Goal: Contribute content: Add original content to the website for others to see

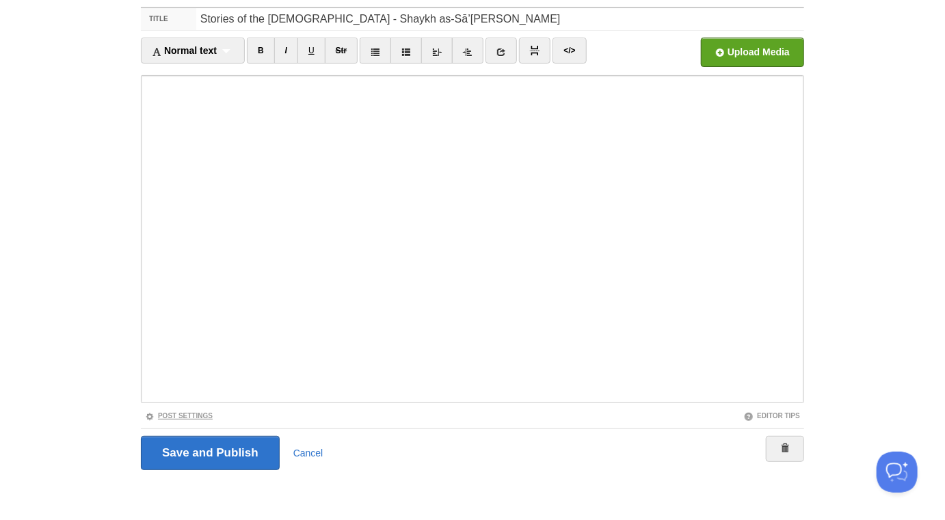
click at [204, 414] on link "Post Settings" at bounding box center [179, 416] width 68 height 8
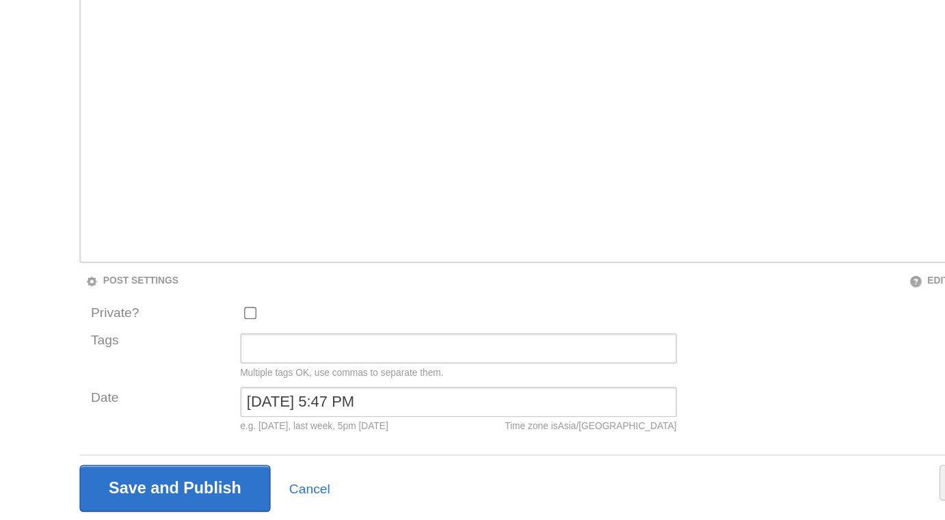
scroll to position [191, 0]
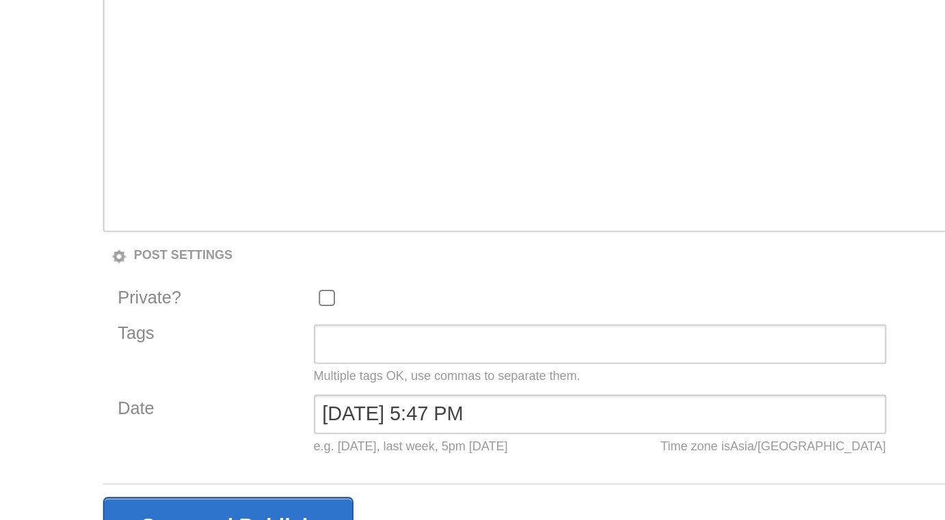
click at [265, 328] on input "Private?" at bounding box center [265, 325] width 9 height 9
checkbox input "true"
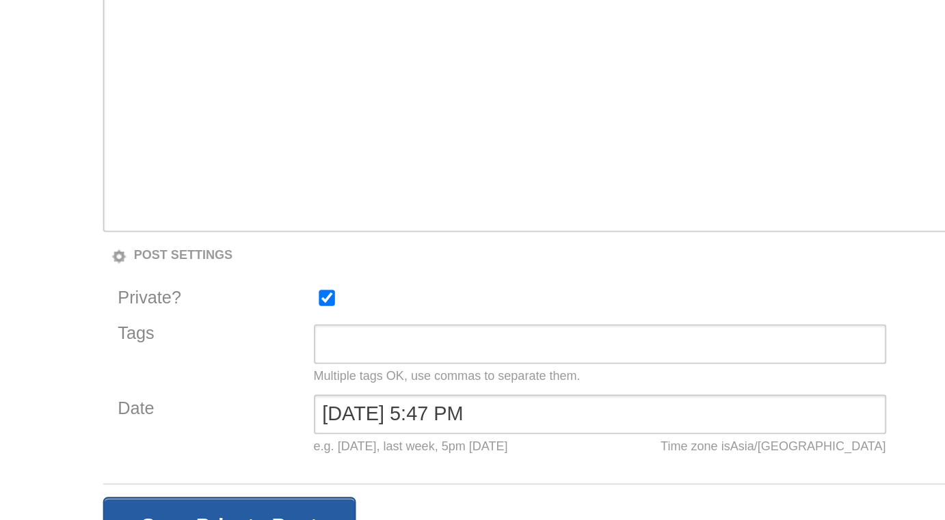
click at [249, 442] on input "Save and Publish" at bounding box center [211, 453] width 140 height 34
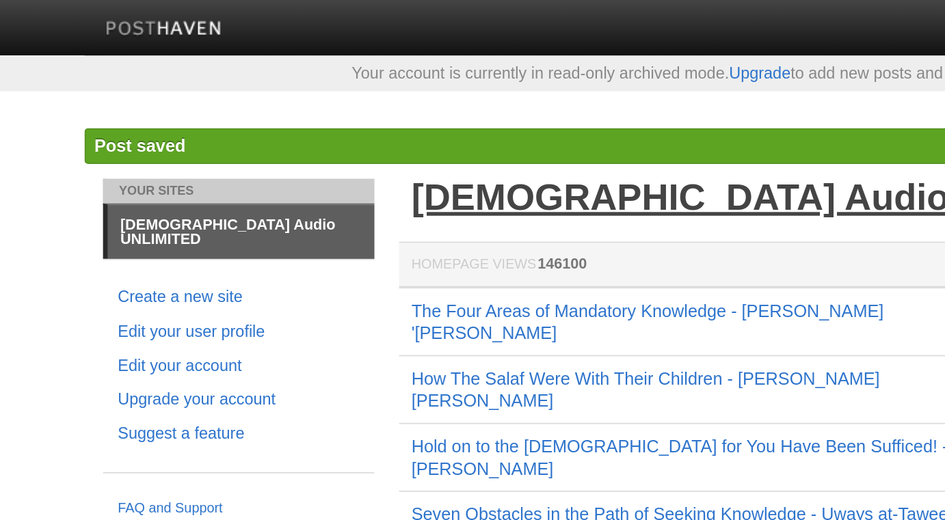
click at [386, 102] on link "[DEMOGRAPHIC_DATA] Audio UNLIMITED" at bounding box center [520, 109] width 416 height 23
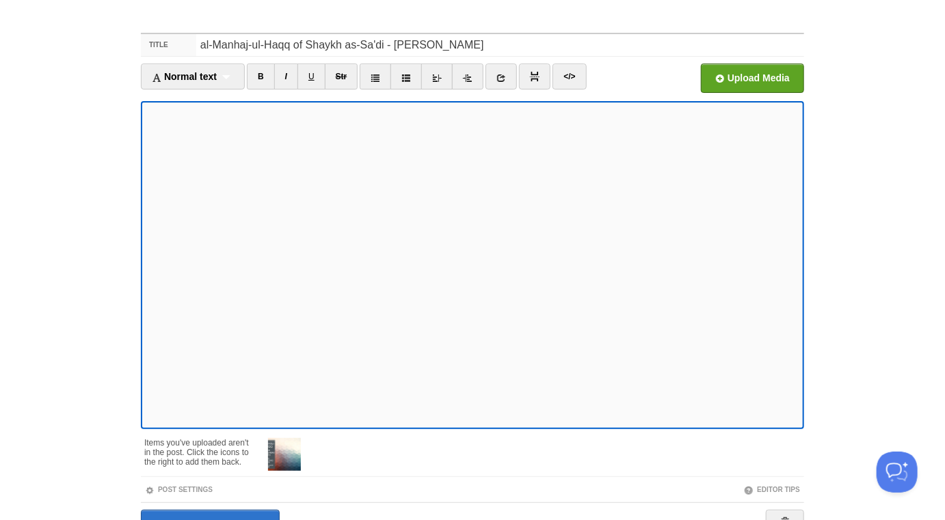
scroll to position [124, 0]
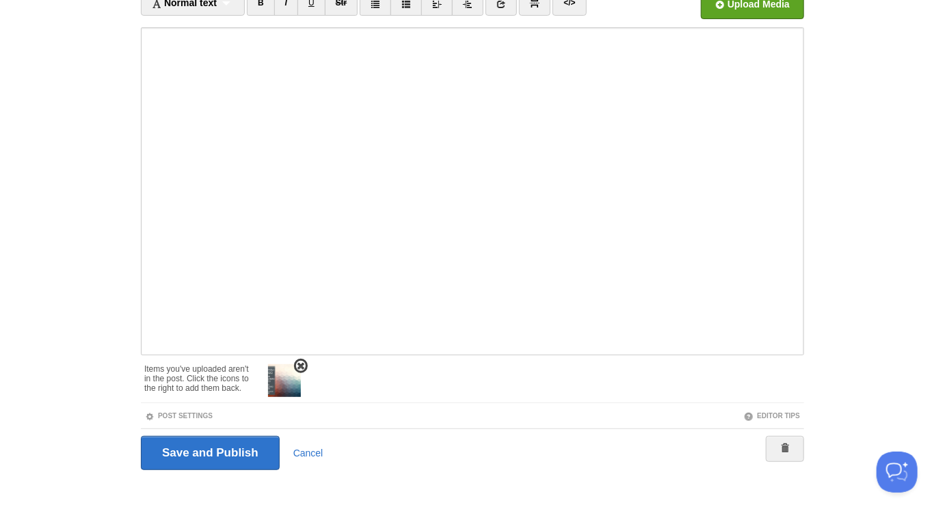
click at [300, 362] on span at bounding box center [301, 367] width 10 height 10
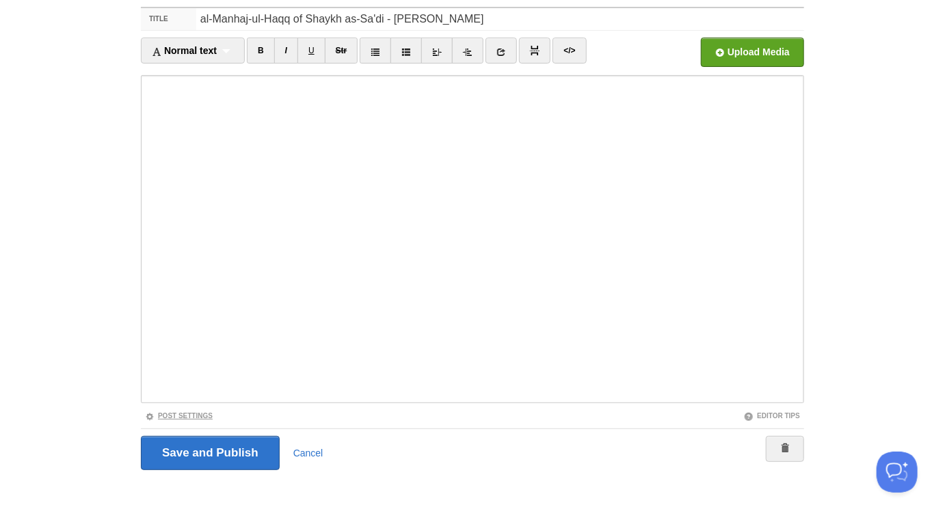
click at [190, 417] on link "Post Settings" at bounding box center [179, 416] width 68 height 8
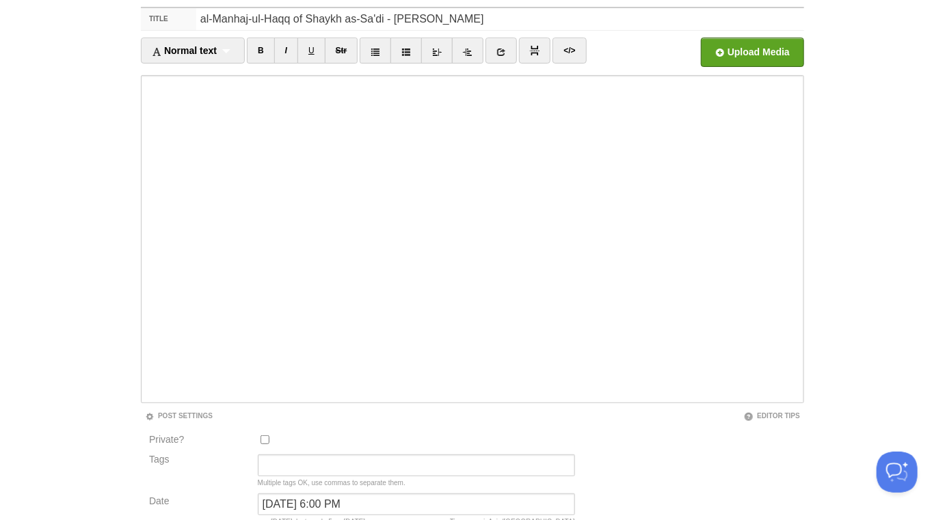
click at [268, 442] on input "Private?" at bounding box center [265, 440] width 9 height 9
checkbox input "true"
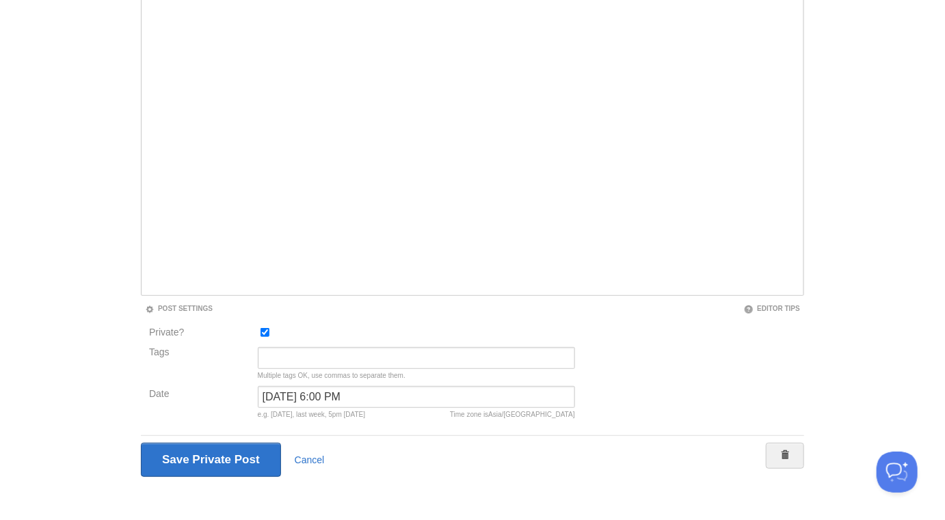
scroll to position [191, 0]
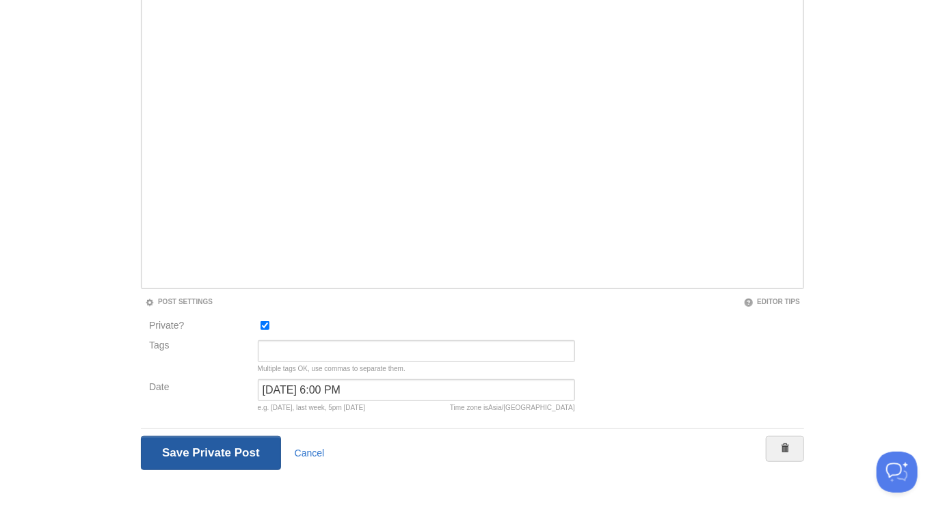
click at [252, 450] on input "Save and Publish" at bounding box center [211, 453] width 140 height 34
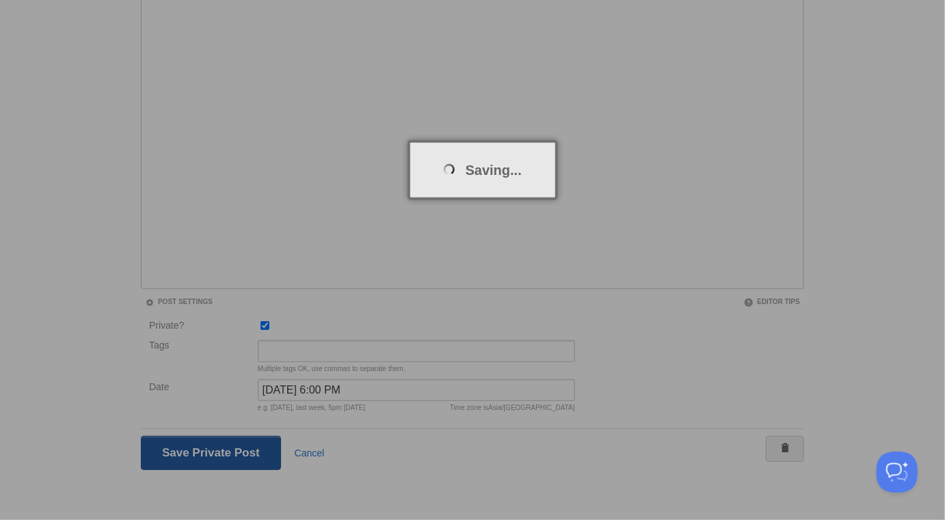
scroll to position [71, 0]
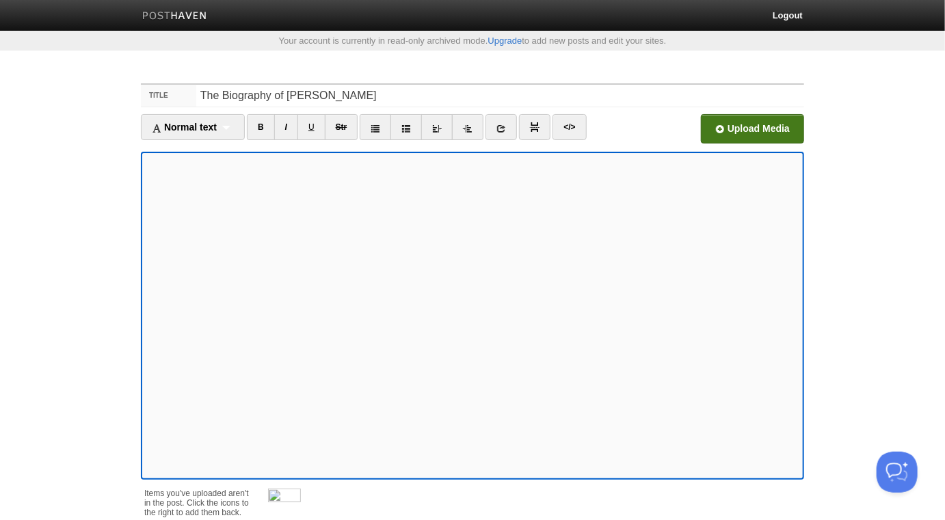
click at [787, 132] on input "file" at bounding box center [339, 133] width 1035 height 70
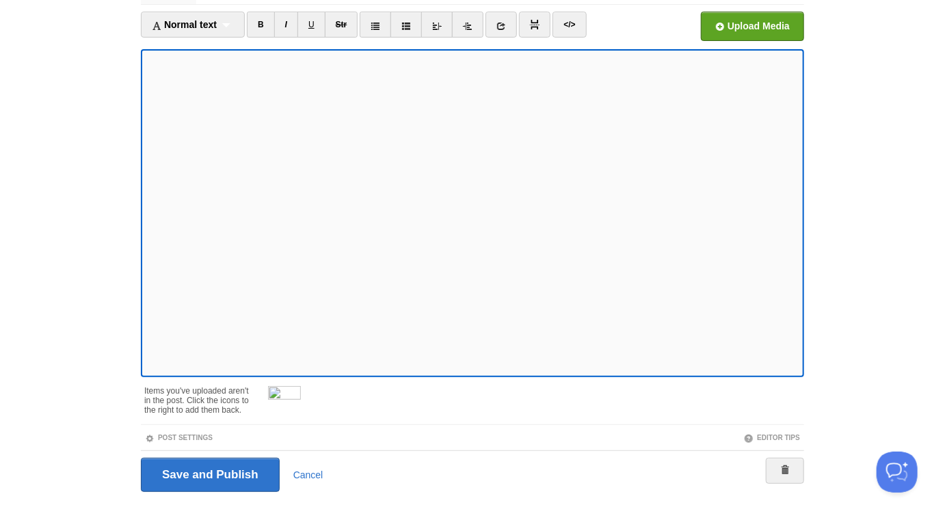
scroll to position [106, 0]
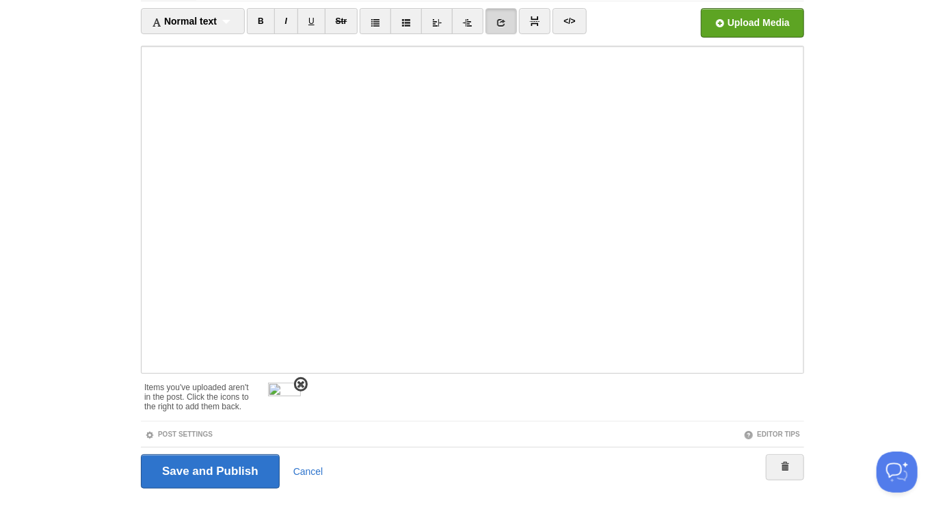
click at [302, 382] on span at bounding box center [301, 385] width 10 height 10
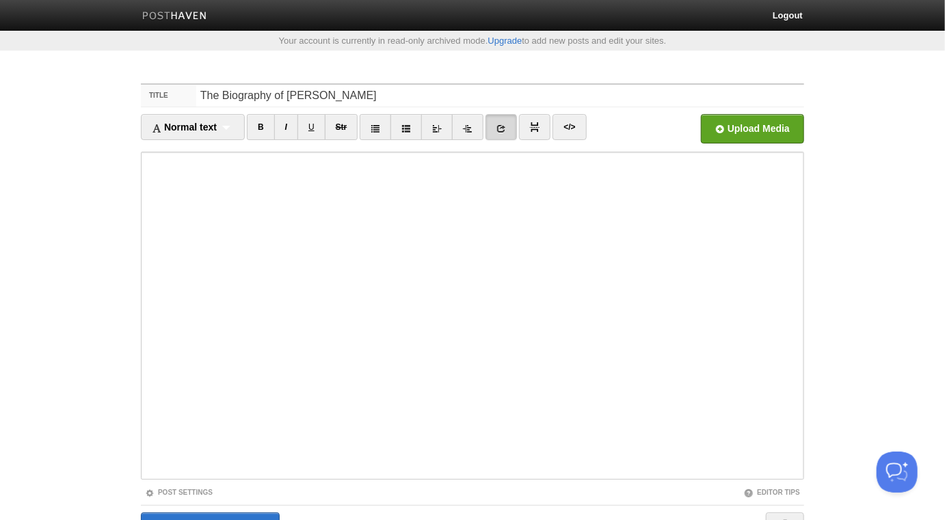
scroll to position [77, 0]
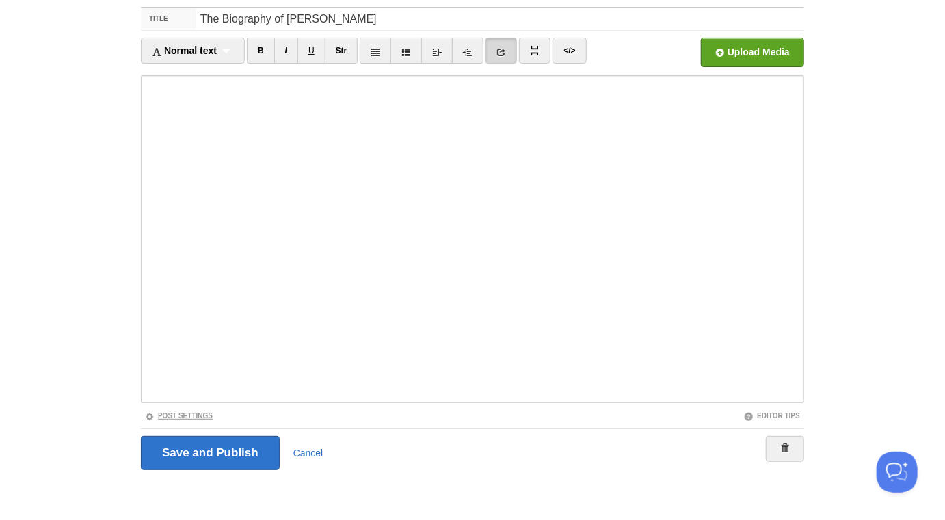
click at [211, 416] on link "Post Settings" at bounding box center [179, 416] width 68 height 8
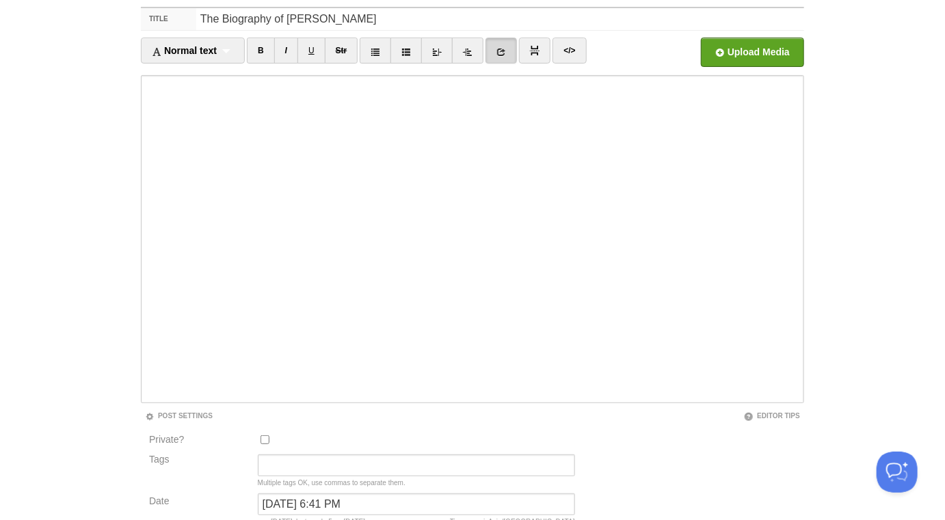
scroll to position [191, 0]
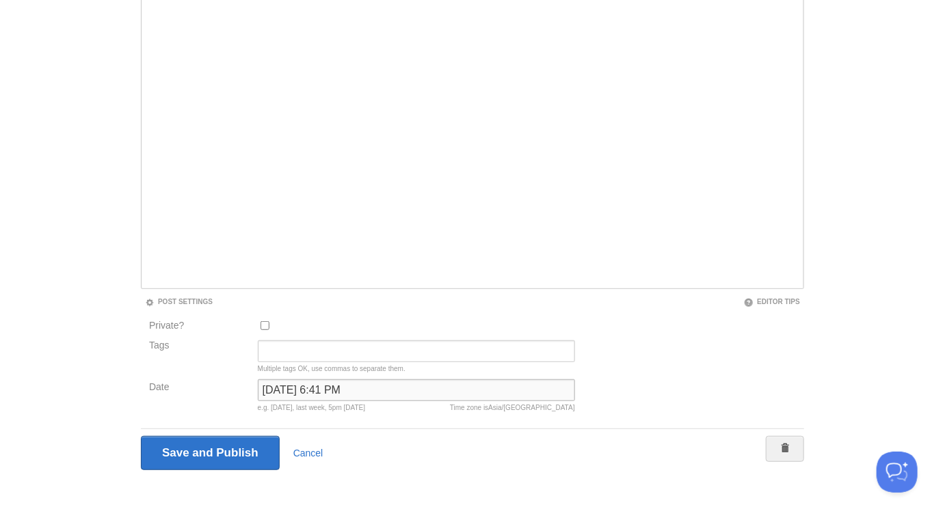
click at [306, 384] on input "[DATE] 6:41 PM" at bounding box center [416, 390] width 317 height 22
click at [306, 387] on input "[DATE] 6:41 PM" at bounding box center [416, 390] width 317 height 22
type input "now"
click at [141, 436] on input "Save and Publish" at bounding box center [210, 453] width 139 height 34
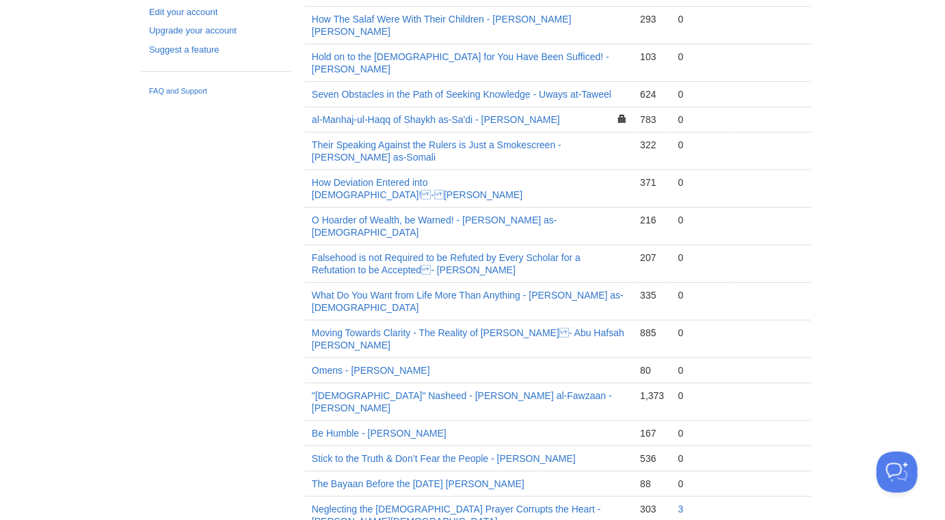
scroll to position [71, 0]
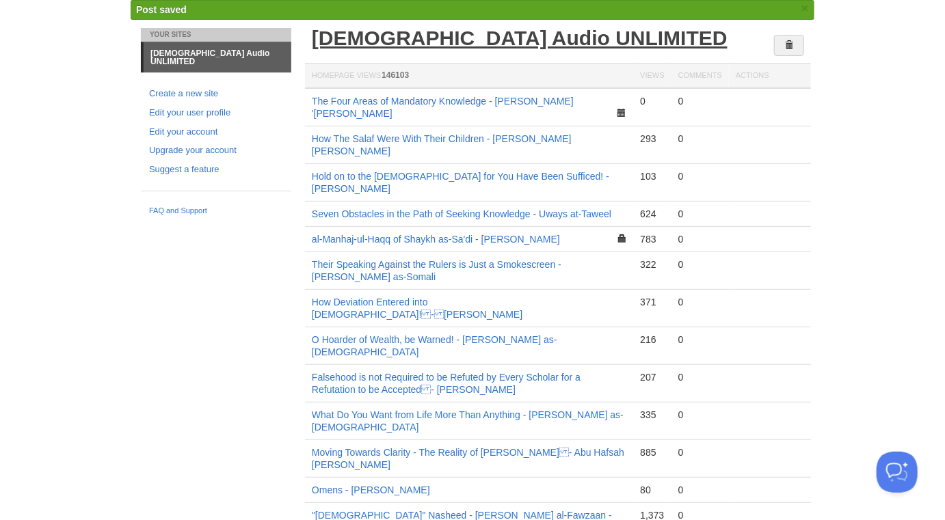
click at [383, 42] on link "[DEMOGRAPHIC_DATA] Audio UNLIMITED" at bounding box center [520, 38] width 416 height 23
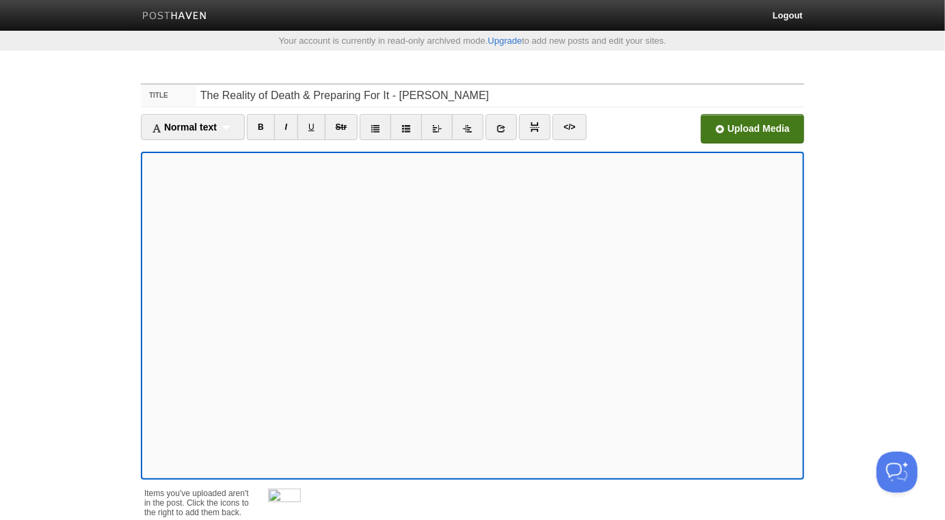
click at [718, 135] on input "file" at bounding box center [339, 133] width 1035 height 70
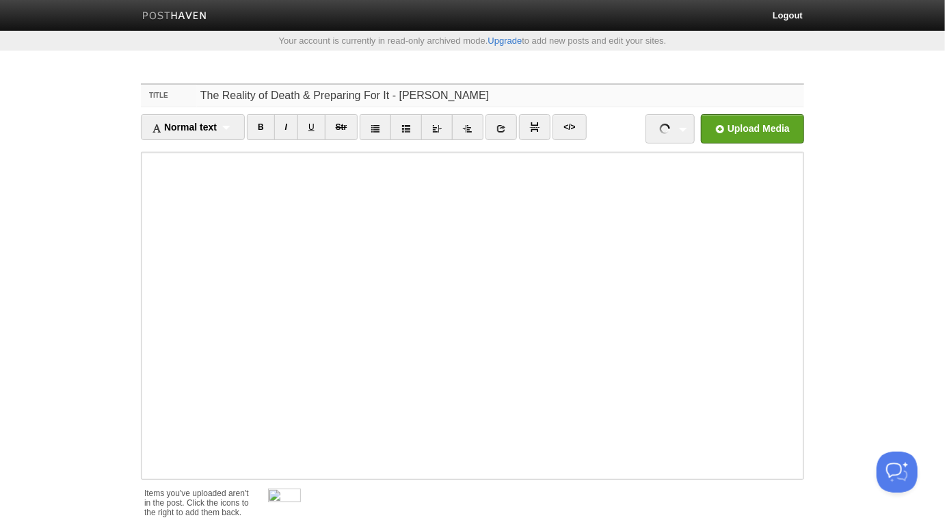
click at [504, 88] on input "The Reality of Death & Preparing For It - [PERSON_NAME]" at bounding box center [500, 96] width 608 height 22
click at [300, 488] on span at bounding box center [301, 491] width 10 height 10
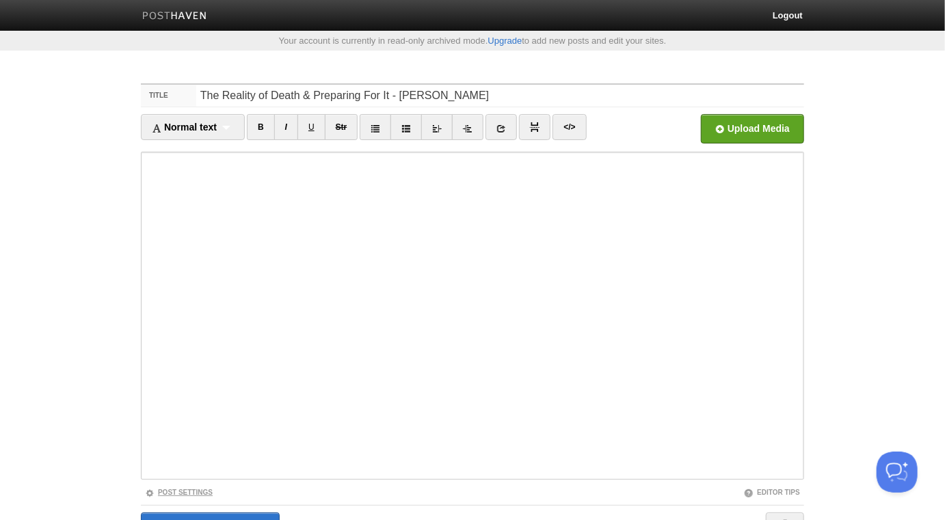
click at [198, 493] on link "Post Settings" at bounding box center [179, 493] width 68 height 8
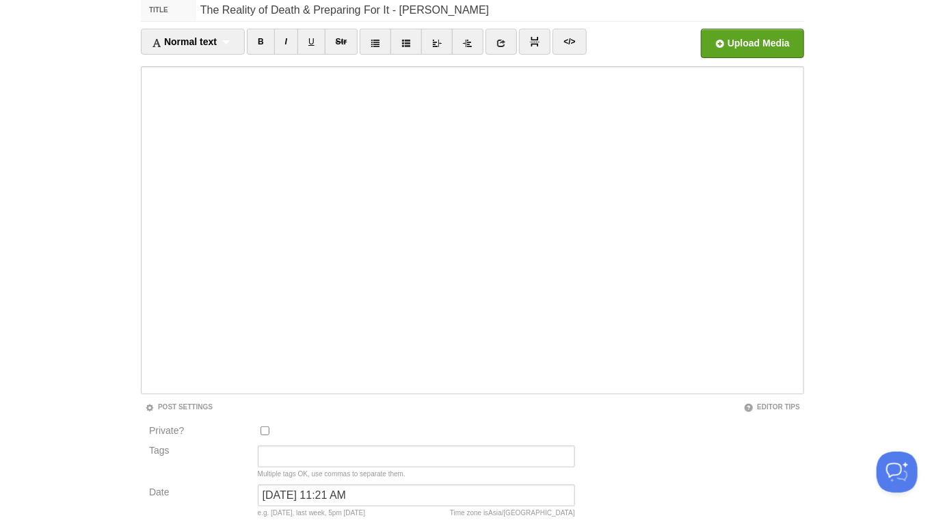
scroll to position [191, 0]
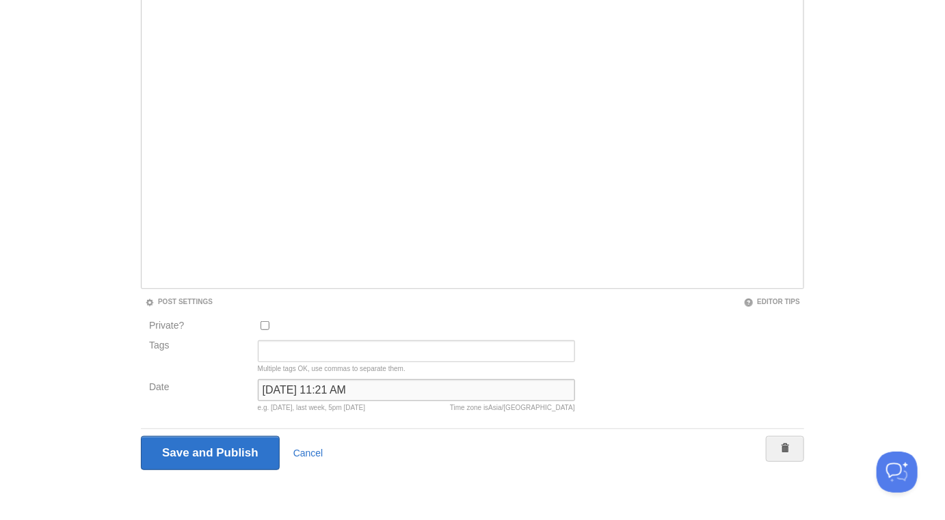
click at [297, 389] on input "May 13, 2025 at 11:21 AM" at bounding box center [416, 390] width 317 height 22
type input "npw"
click at [141, 436] on input "Save and Publish" at bounding box center [210, 453] width 139 height 34
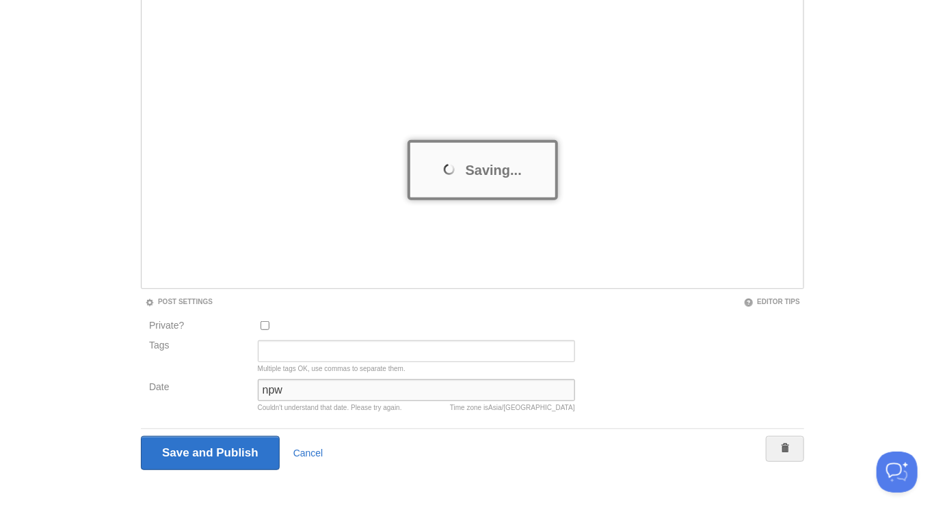
click at [141, 436] on input "Save and Publish" at bounding box center [210, 453] width 139 height 34
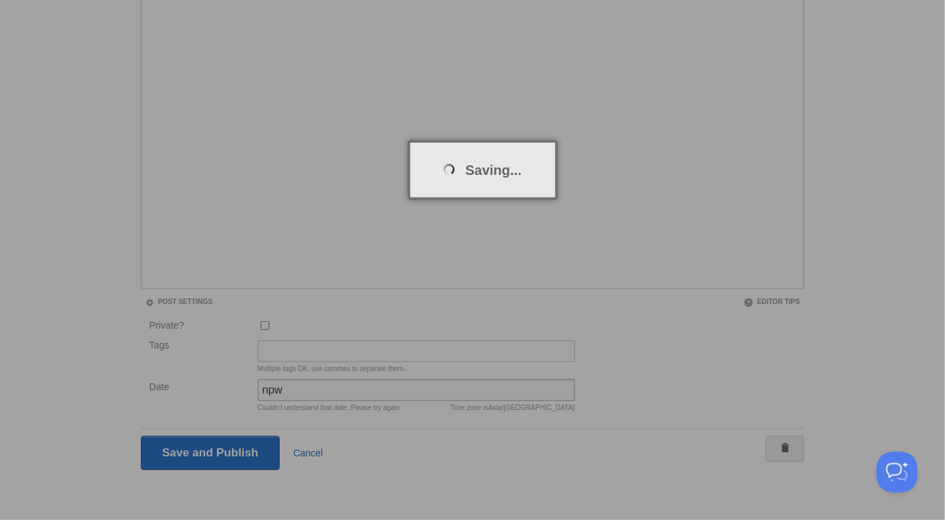
scroll to position [71, 0]
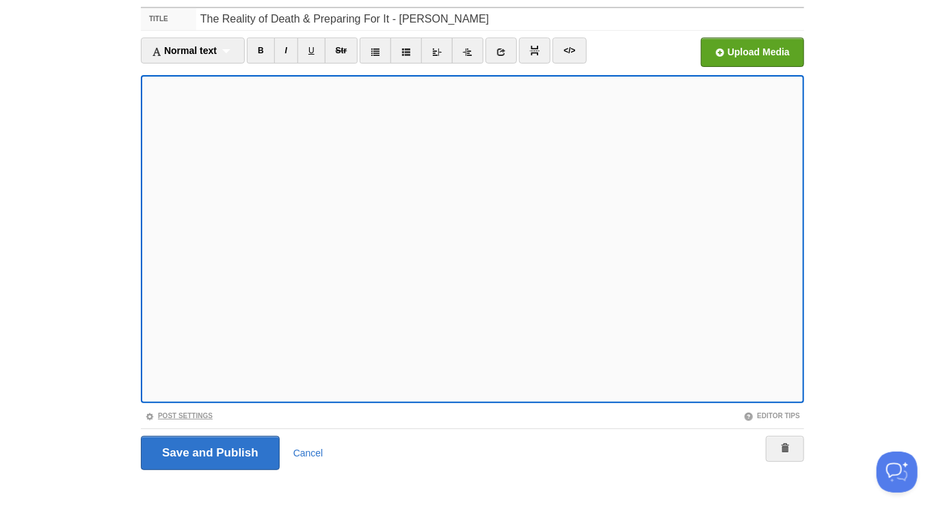
scroll to position [77, 0]
click at [186, 414] on link "Post Settings" at bounding box center [179, 416] width 68 height 8
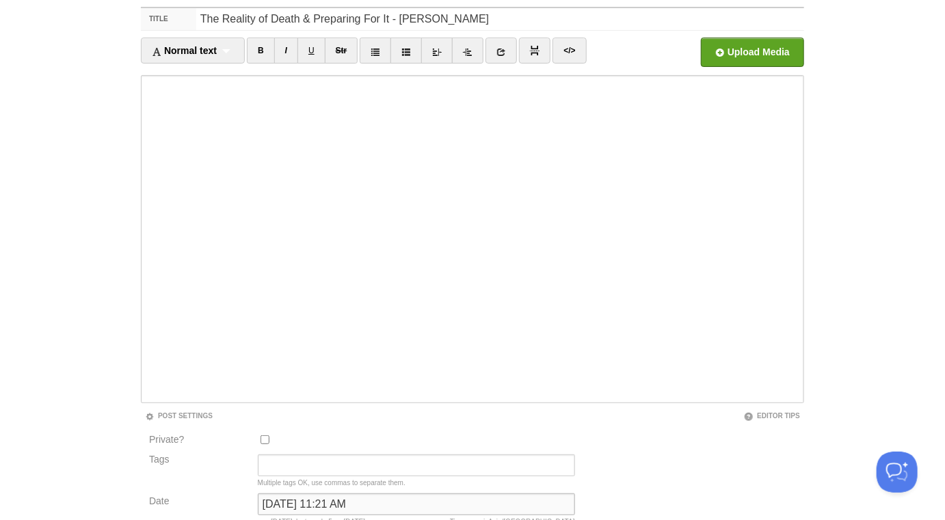
click at [298, 502] on input "May 13, 2025 at 11:21 AM" at bounding box center [416, 505] width 317 height 22
type input "now"
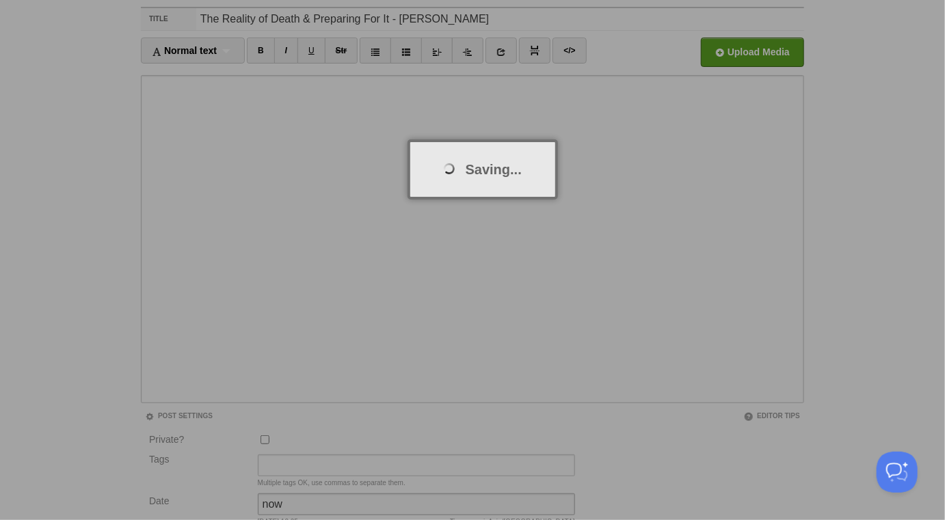
scroll to position [71, 0]
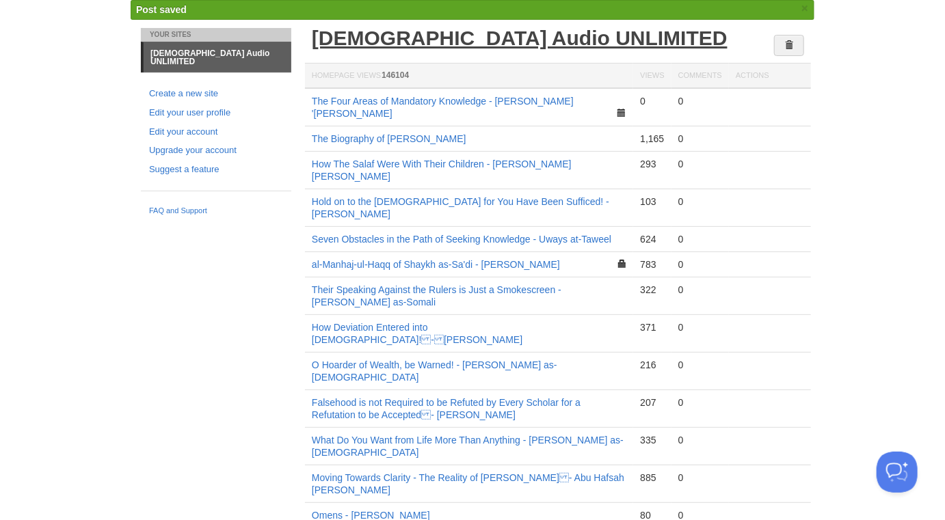
click at [457, 35] on link "[DEMOGRAPHIC_DATA] Audio UNLIMITED" at bounding box center [520, 38] width 416 height 23
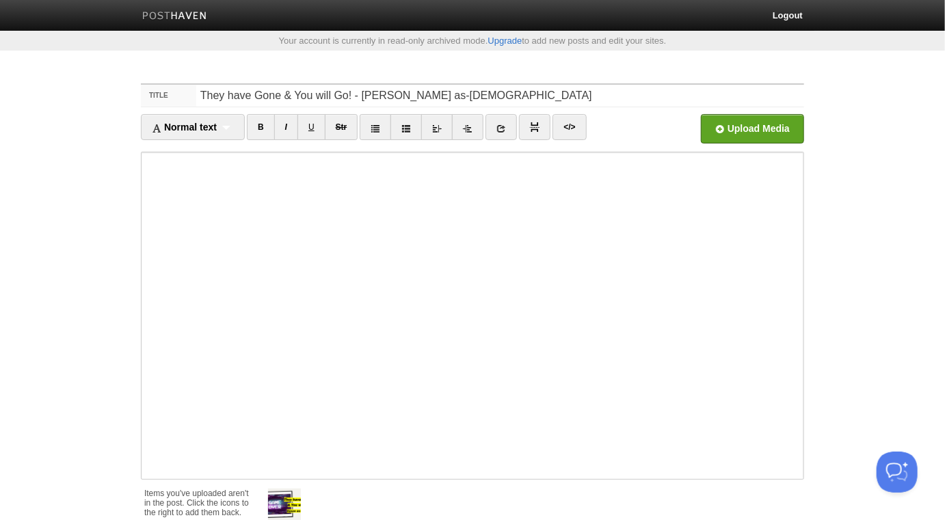
scroll to position [124, 0]
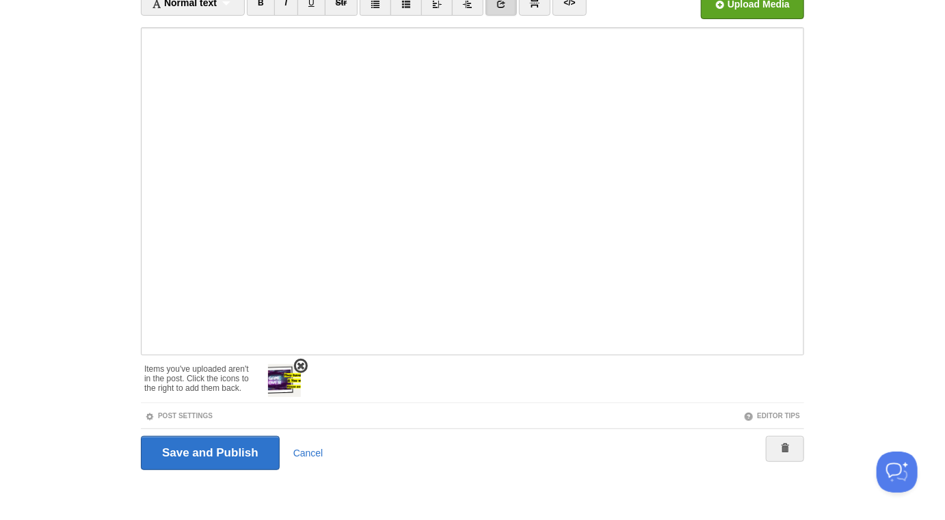
click at [301, 364] on span at bounding box center [301, 367] width 10 height 10
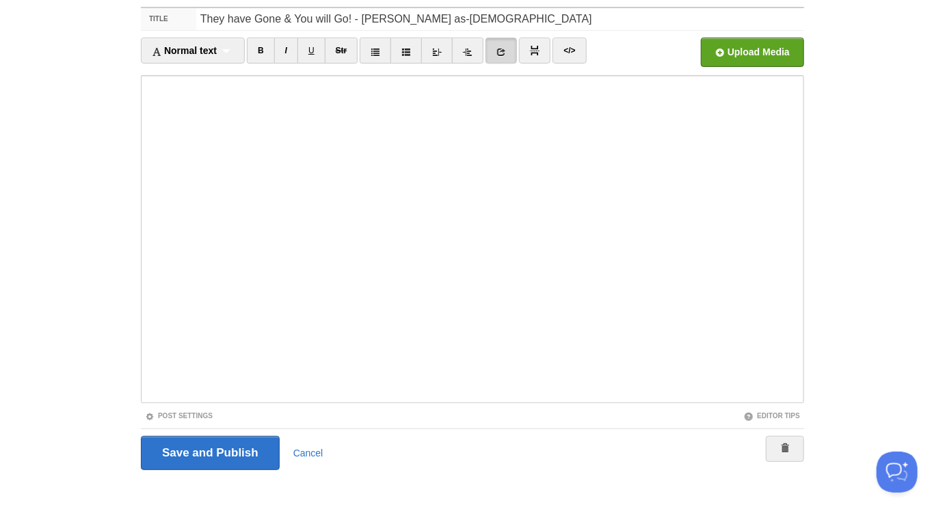
scroll to position [0, 0]
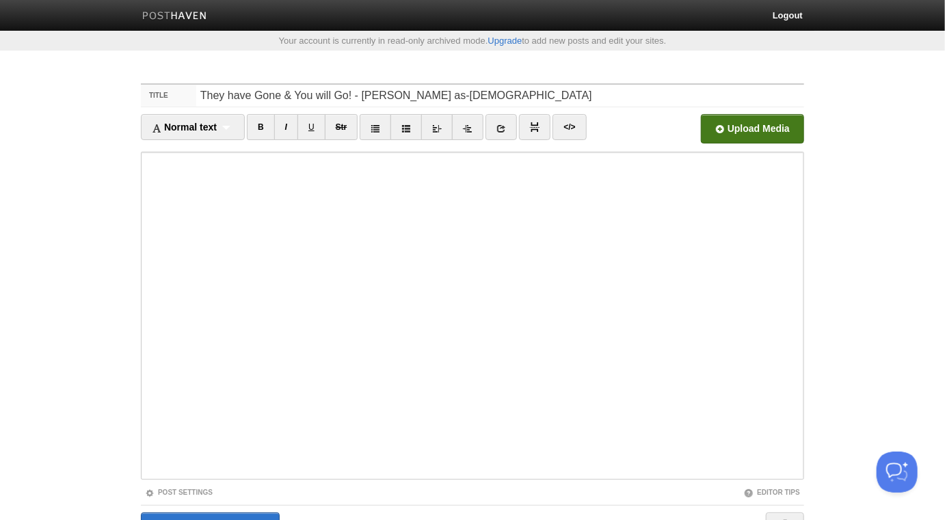
click at [748, 129] on input "file" at bounding box center [339, 133] width 1035 height 70
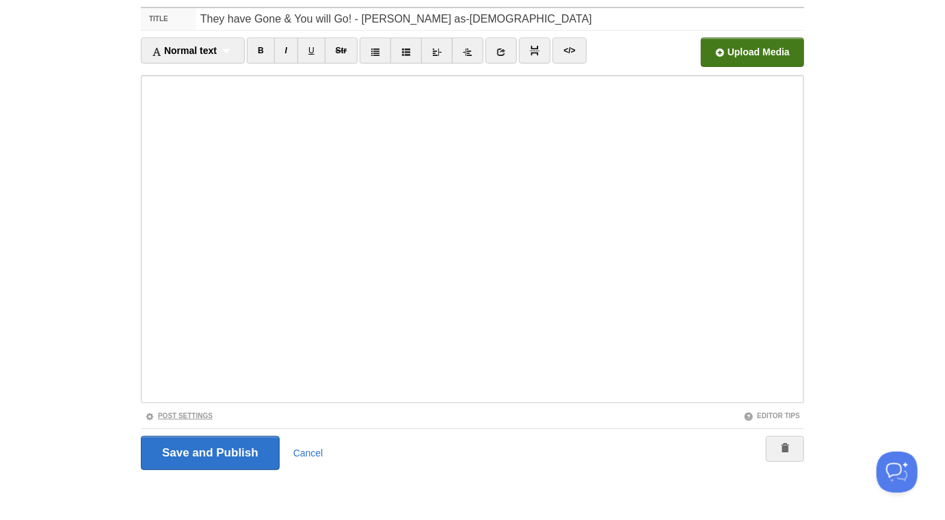
click at [198, 416] on link "Post Settings" at bounding box center [179, 416] width 68 height 8
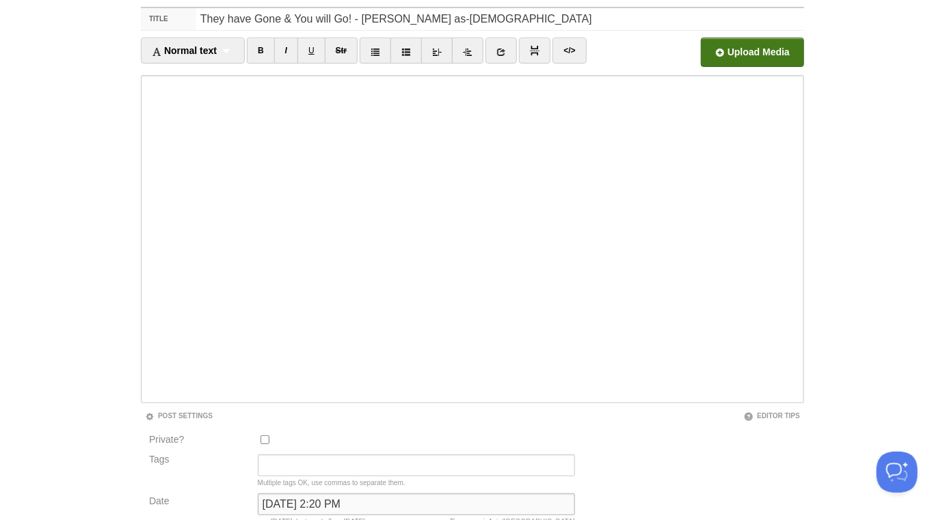
click at [345, 498] on input "October 28, 2023 at 2:20 PM" at bounding box center [416, 505] width 317 height 22
type input "now"
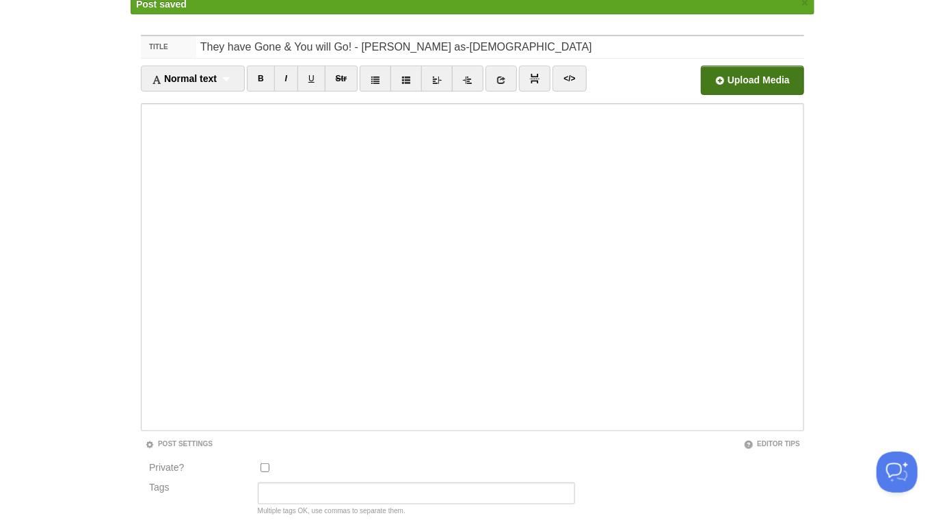
scroll to position [71, 0]
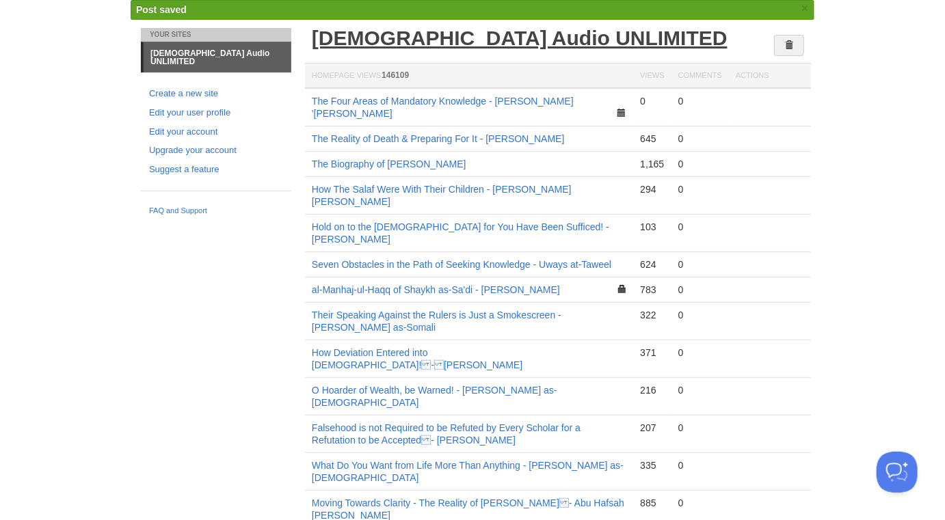
click at [436, 38] on link "[DEMOGRAPHIC_DATA] Audio UNLIMITED" at bounding box center [520, 38] width 416 height 23
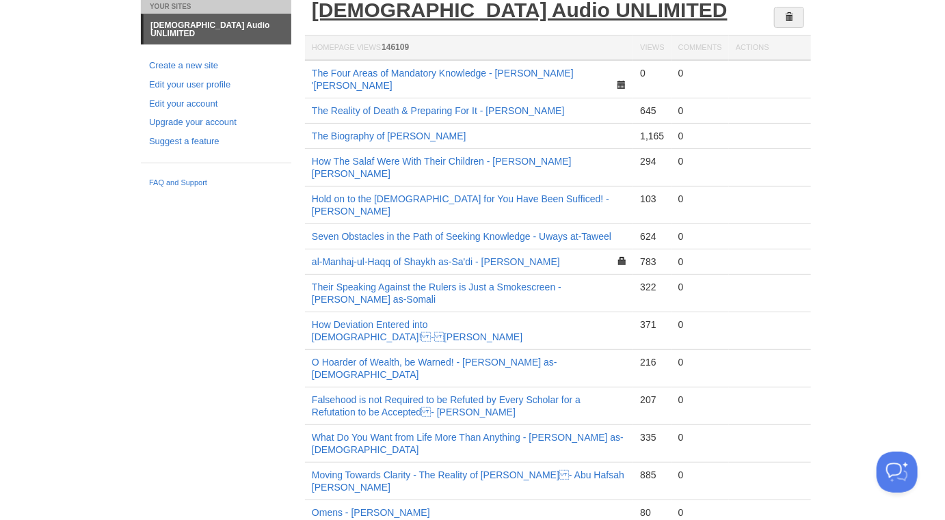
click at [470, 7] on link "[DEMOGRAPHIC_DATA] Audio UNLIMITED" at bounding box center [520, 10] width 416 height 23
